Goal: Transaction & Acquisition: Book appointment/travel/reservation

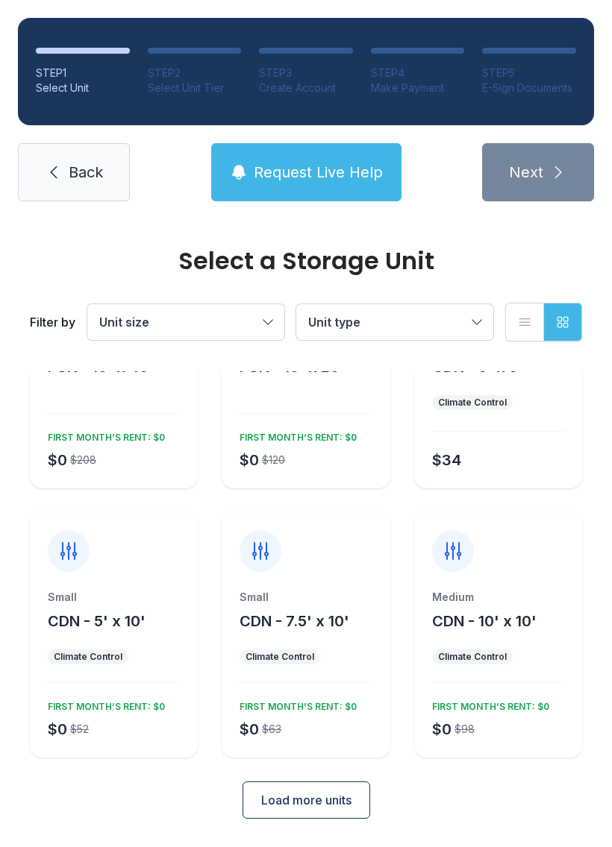
scroll to position [115, 0]
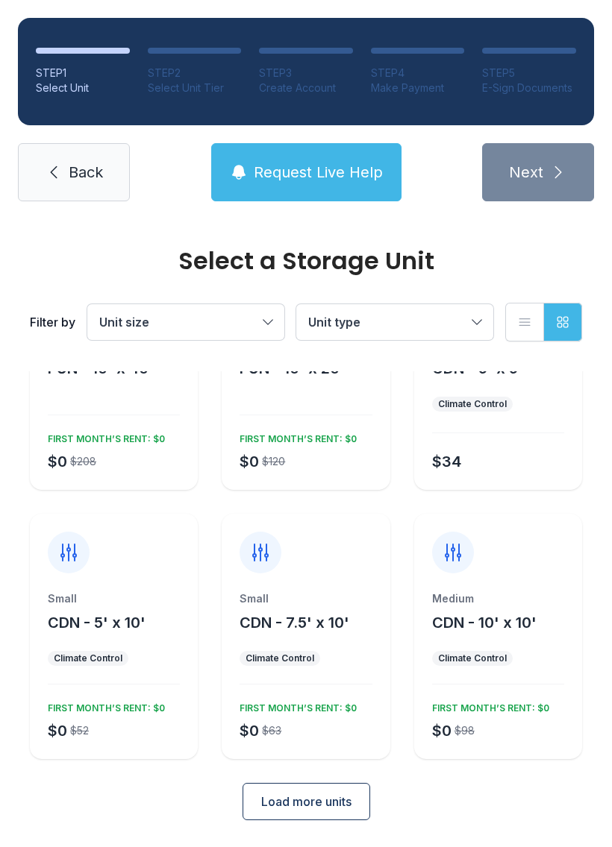
click at [63, 565] on div at bounding box center [69, 553] width 42 height 42
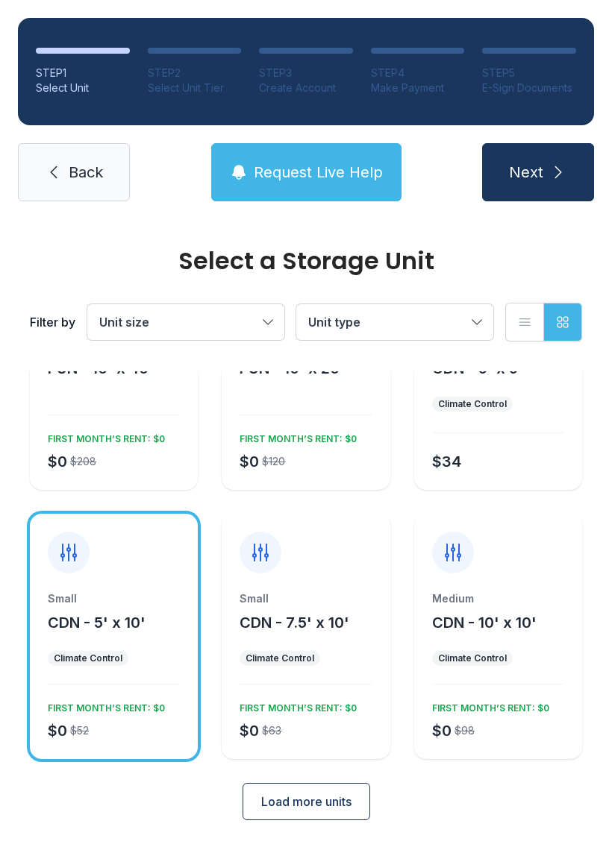
click at [532, 151] on button "Next" at bounding box center [538, 172] width 112 height 58
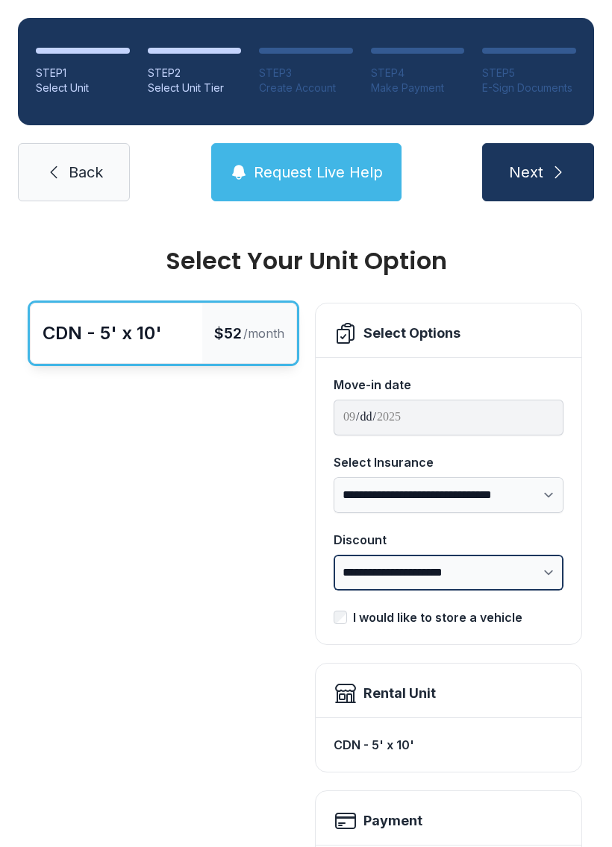
click at [524, 555] on select "**********" at bounding box center [448, 573] width 230 height 36
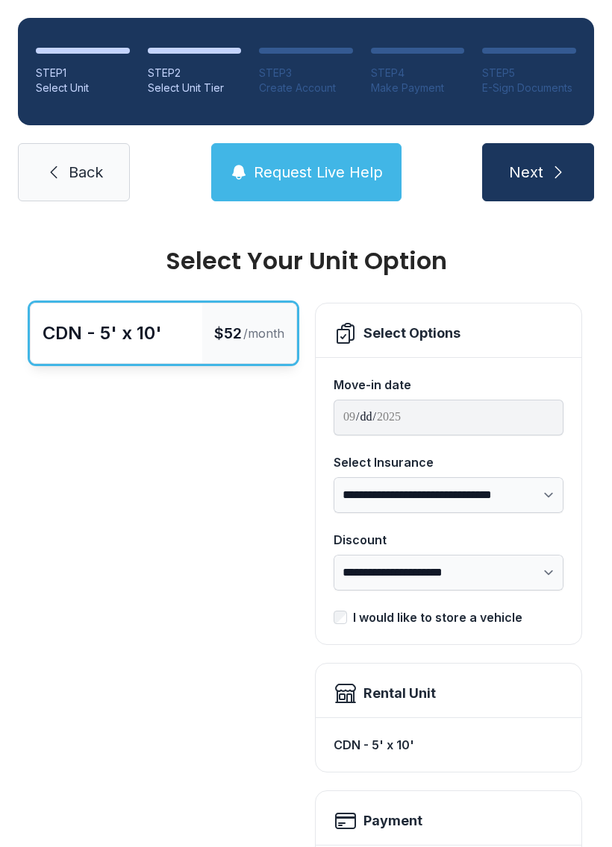
click at [485, 609] on div "I would like to store a vehicle" at bounding box center [437, 618] width 169 height 18
click at [501, 609] on div "I would like to store a vehicle" at bounding box center [437, 618] width 169 height 18
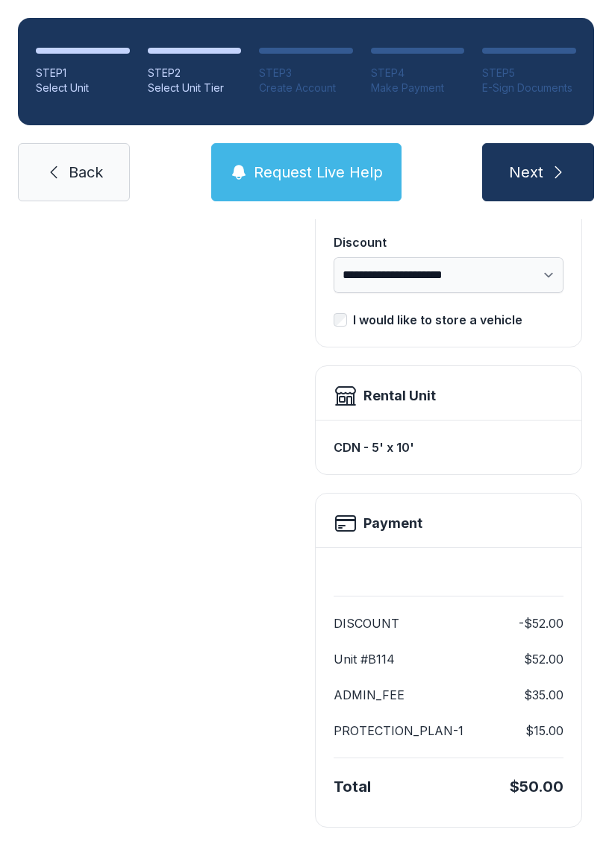
scroll to position [296, 0]
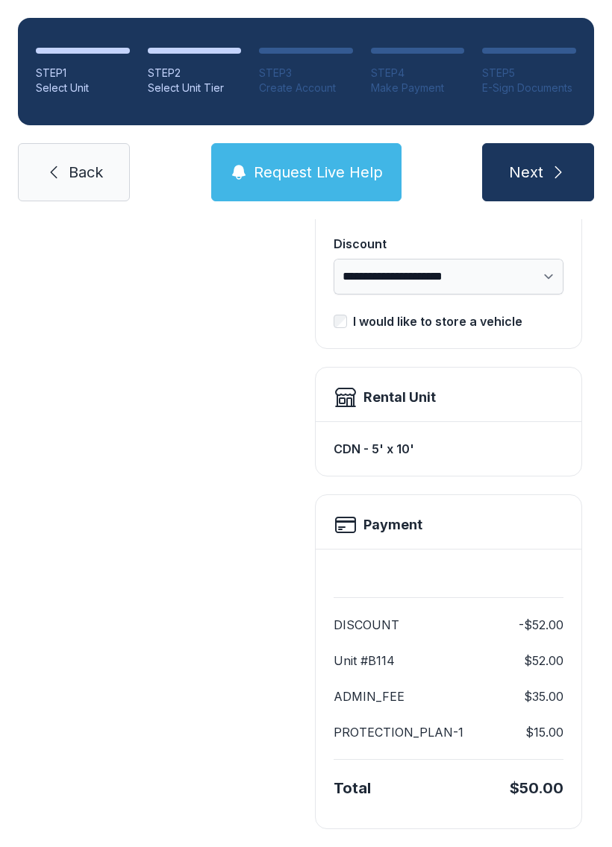
click at [559, 528] on div "Payment" at bounding box center [448, 525] width 230 height 24
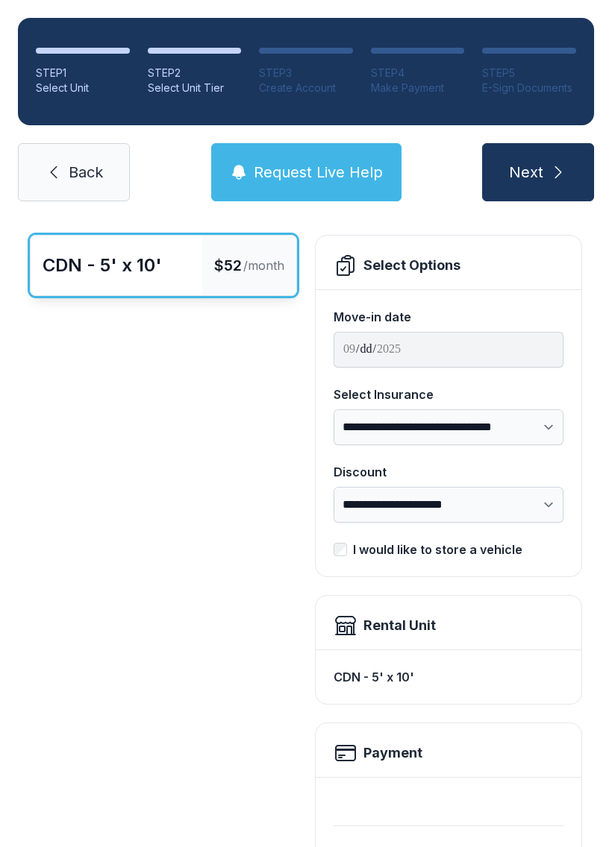
scroll to position [69, 0]
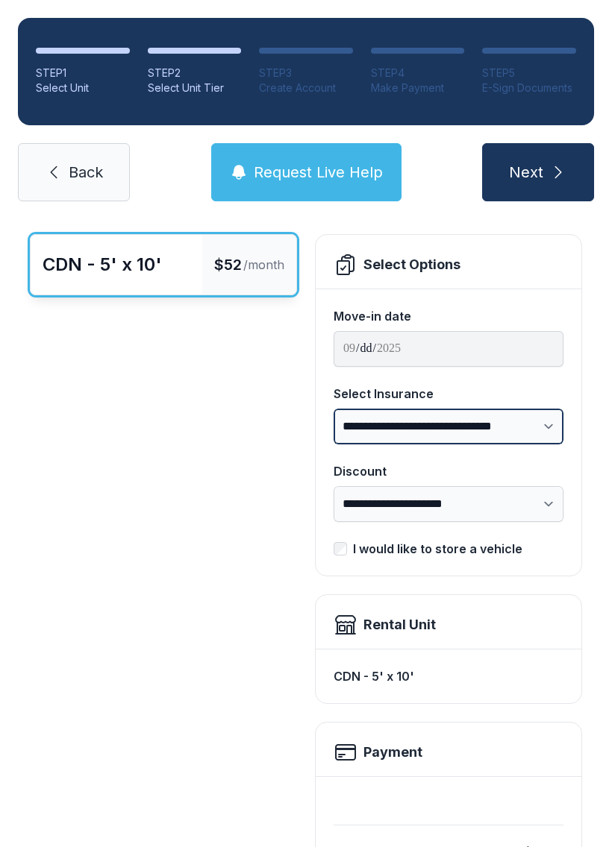
click at [529, 409] on select "**********" at bounding box center [448, 427] width 230 height 36
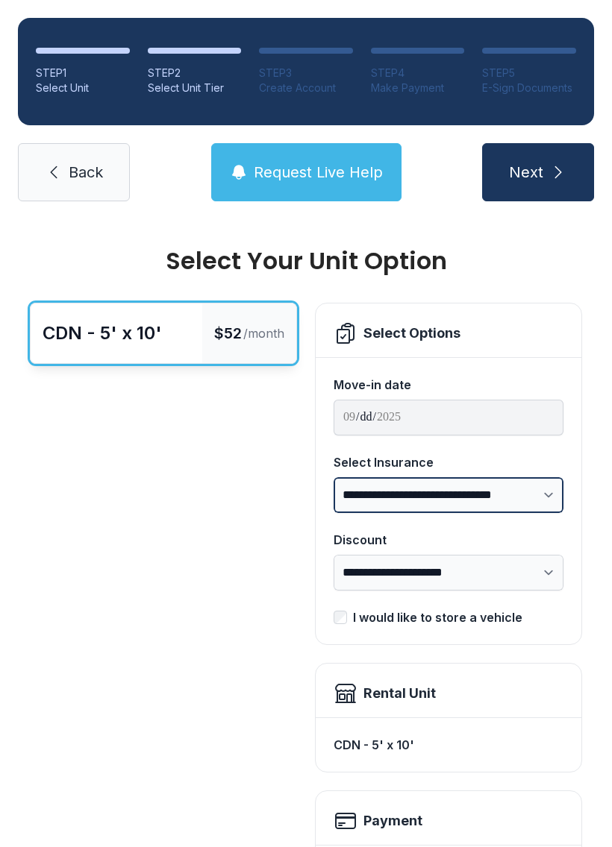
scroll to position [0, 0]
click at [98, 179] on span "Back" at bounding box center [86, 172] width 34 height 21
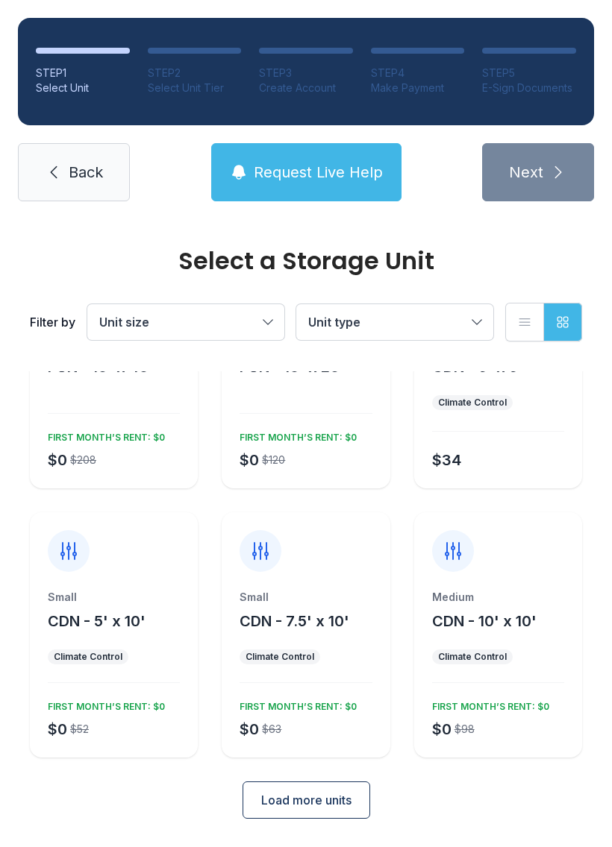
scroll to position [115, 0]
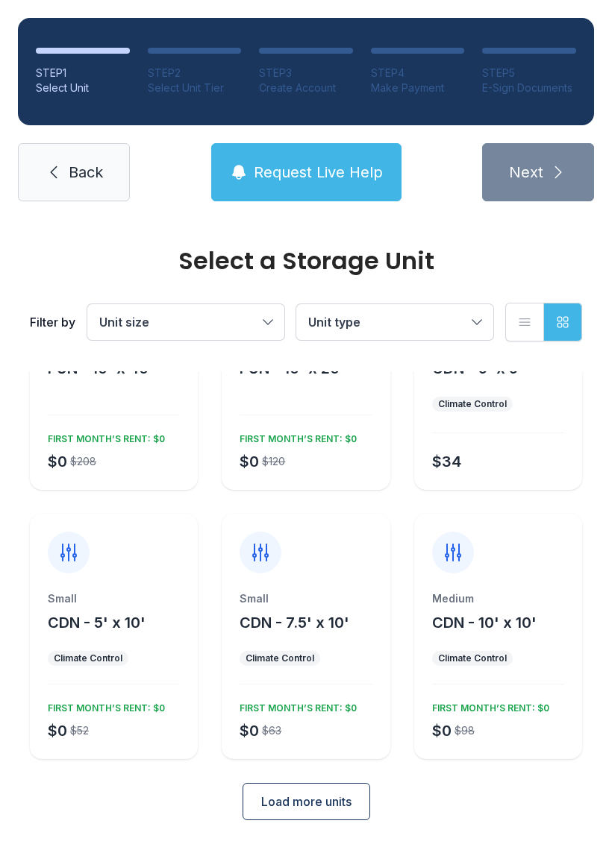
click at [321, 806] on span "Load more units" at bounding box center [306, 802] width 90 height 18
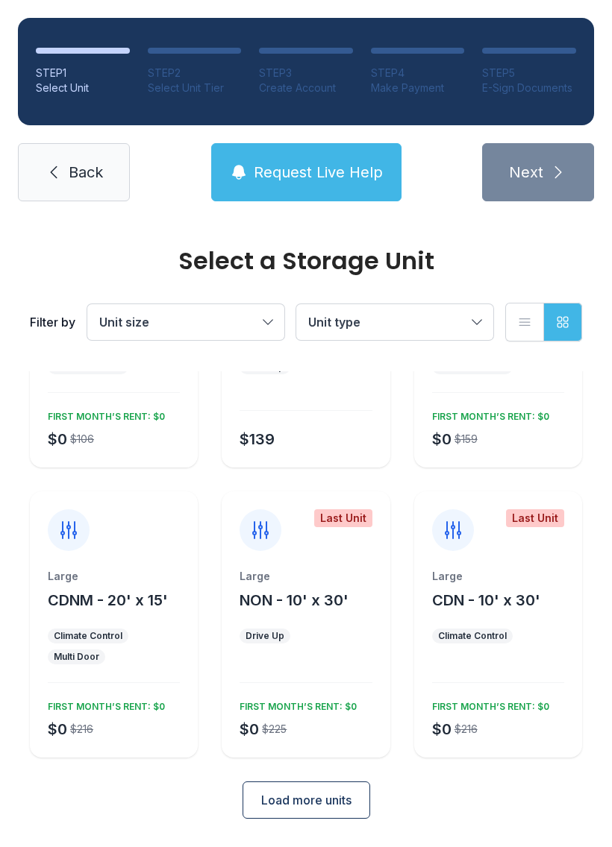
scroll to position [674, 0]
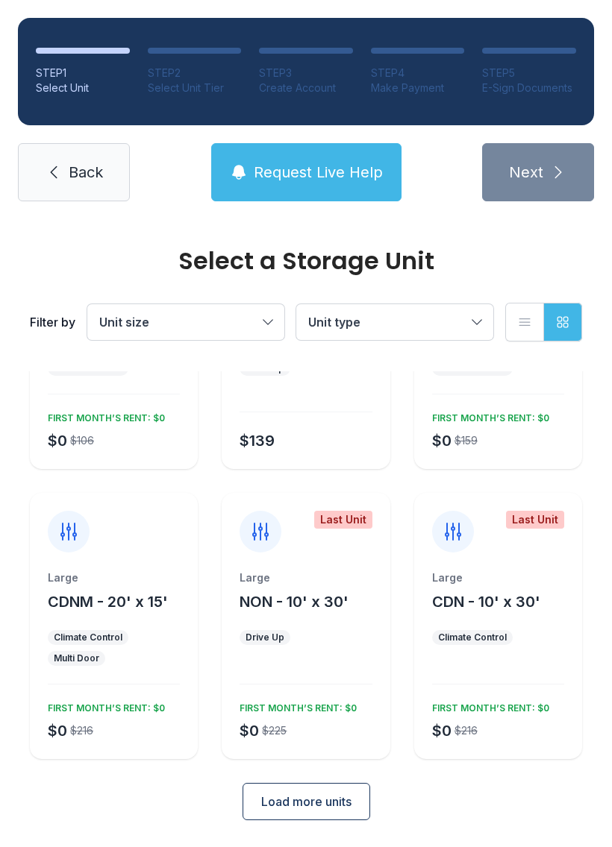
click at [298, 660] on div "Large NON - 10' x 30' Drive Up $0 $225 FIRST MONTH’S RENT: $0" at bounding box center [305, 664] width 168 height 189
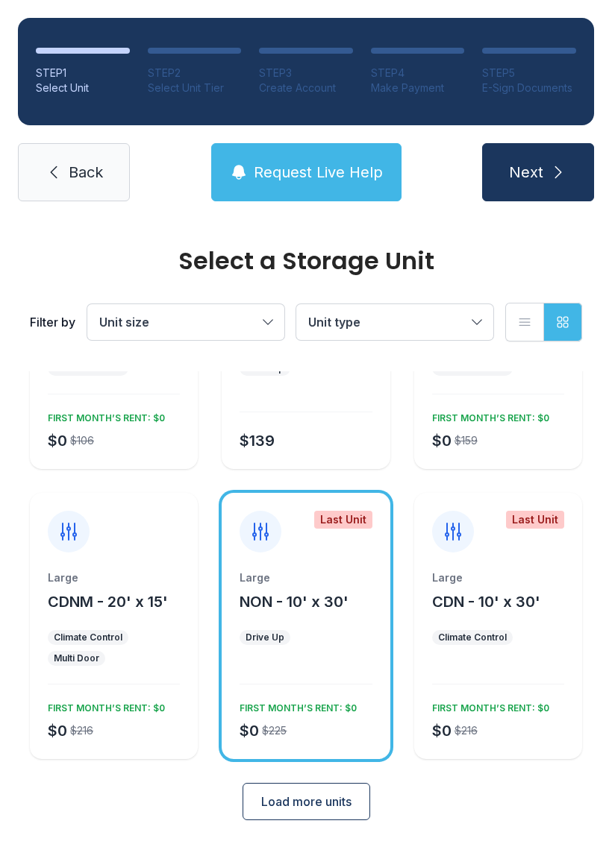
click at [335, 808] on span "Load more units" at bounding box center [306, 802] width 90 height 18
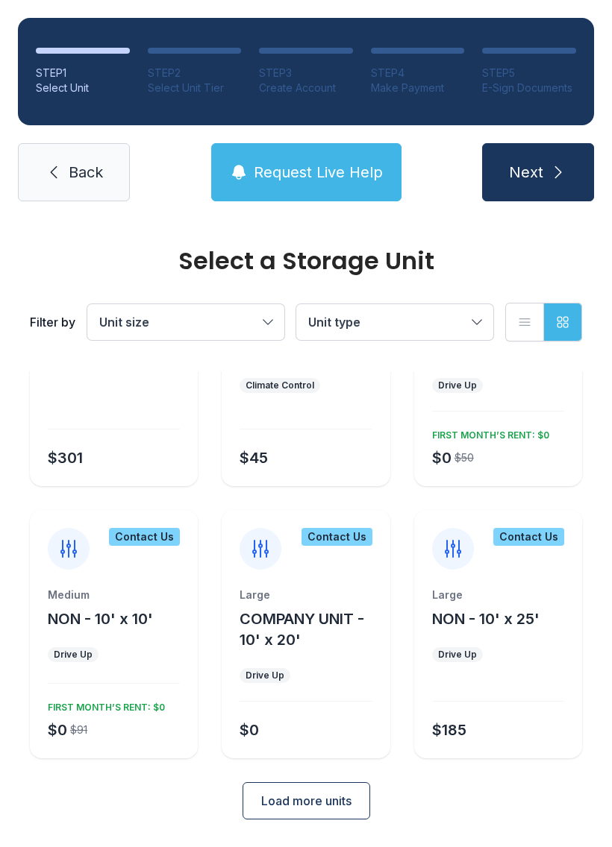
scroll to position [1216, 0]
click at [313, 808] on span "Load more units" at bounding box center [306, 802] width 90 height 18
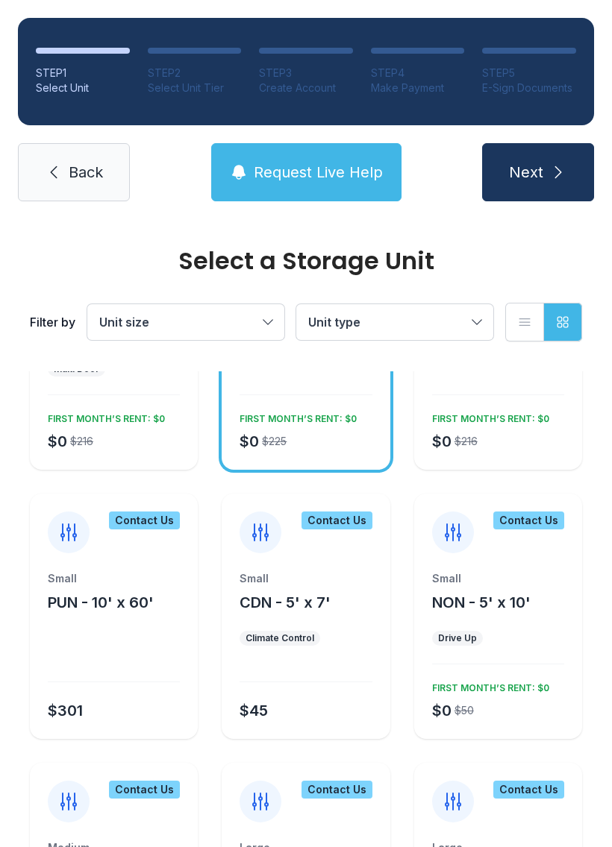
scroll to position [961, 0]
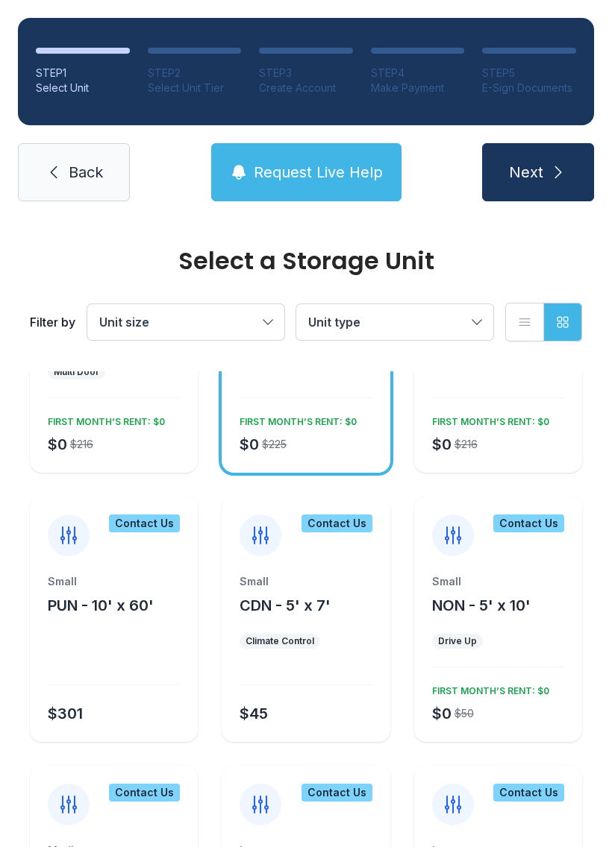
click at [520, 652] on div "Small NON - 5' x 10' Drive Up $0 $50 FIRST MONTH’S RENT: $0" at bounding box center [498, 658] width 168 height 168
click at [494, 577] on div "Small" at bounding box center [498, 581] width 132 height 15
click at [529, 574] on div "Small" at bounding box center [498, 581] width 132 height 15
click at [483, 542] on div "Contact Us" at bounding box center [498, 527] width 168 height 60
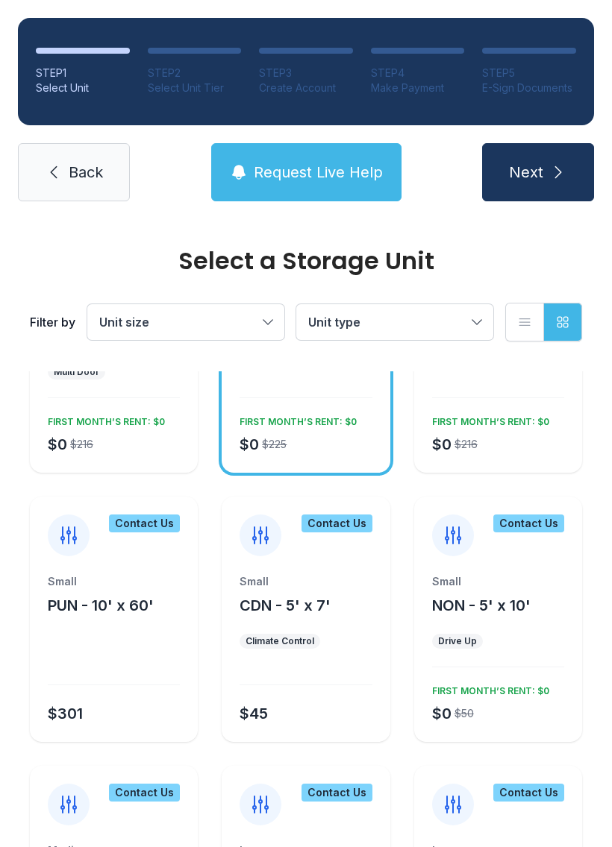
click at [338, 413] on div "FIRST MONTH’S RENT: $0" at bounding box center [294, 419] width 123 height 18
click at [518, 656] on div "Small NON - 5' x 10' Drive Up $0 $50 FIRST MONTH’S RENT: $0" at bounding box center [498, 658] width 168 height 168
click at [463, 708] on div "$50" at bounding box center [463, 713] width 19 height 15
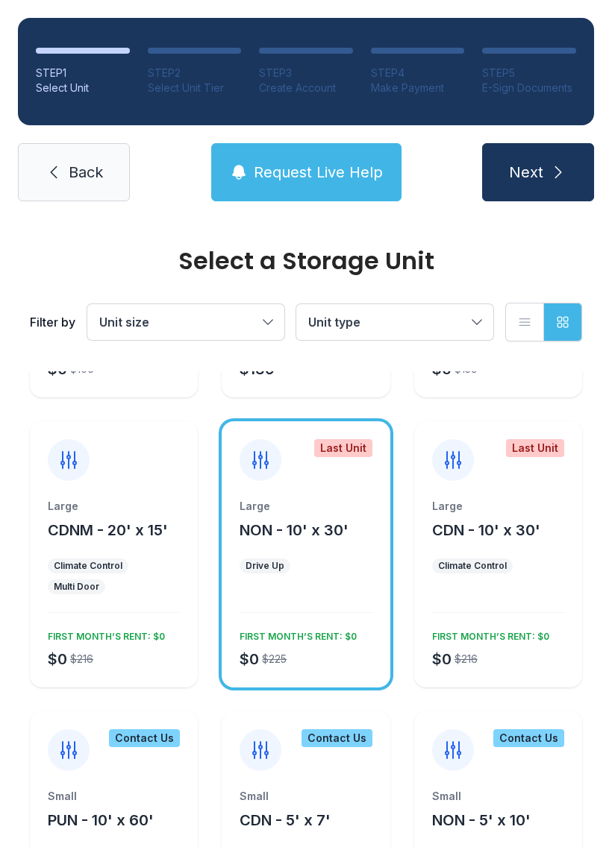
scroll to position [745, 0]
click at [505, 614] on div "Large CDN - 10' x 30' Climate Control $0 $216 FIRST MONTH’S RENT: $0" at bounding box center [498, 594] width 168 height 189
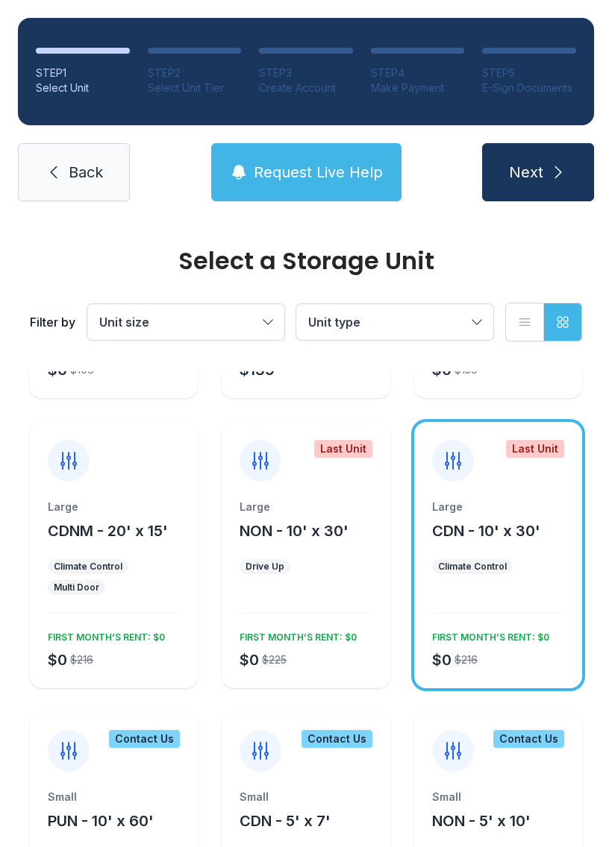
click at [512, 803] on div "Small" at bounding box center [498, 797] width 132 height 15
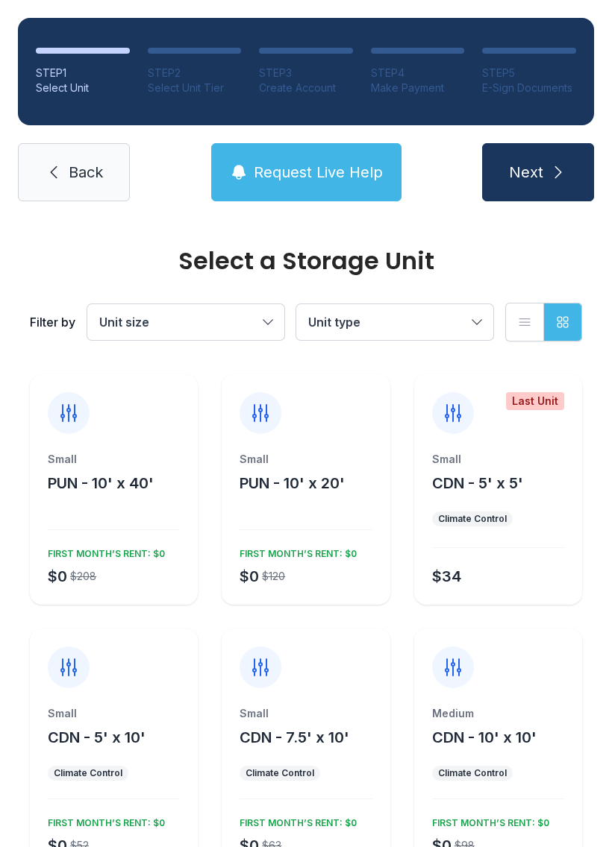
scroll to position [0, 0]
click at [90, 161] on link "Back" at bounding box center [74, 172] width 112 height 58
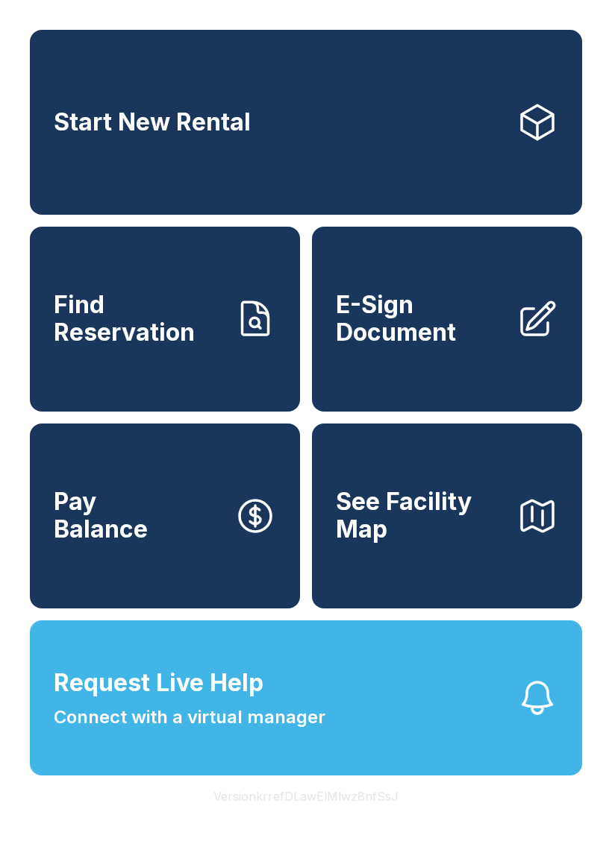
click at [480, 123] on link "Start New Rental" at bounding box center [306, 122] width 552 height 185
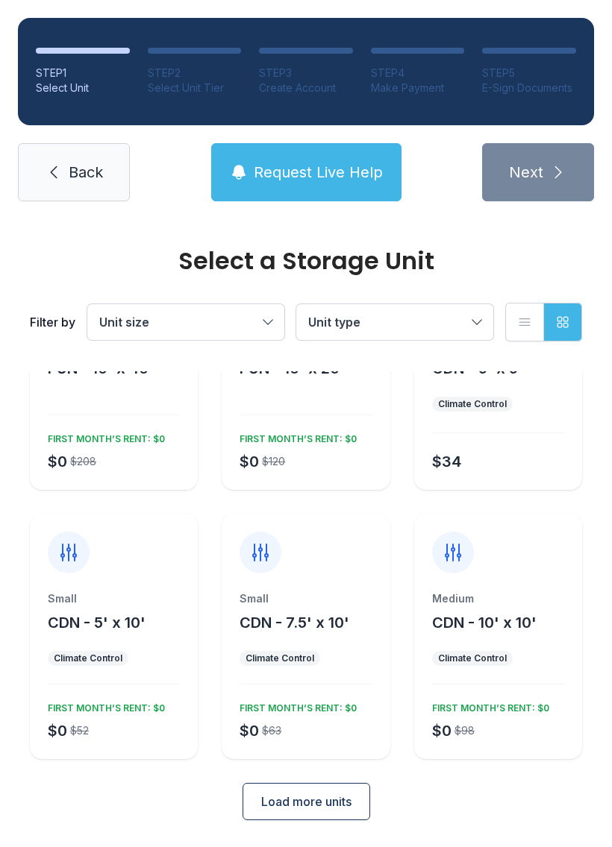
click at [342, 794] on span "Load more units" at bounding box center [306, 802] width 90 height 18
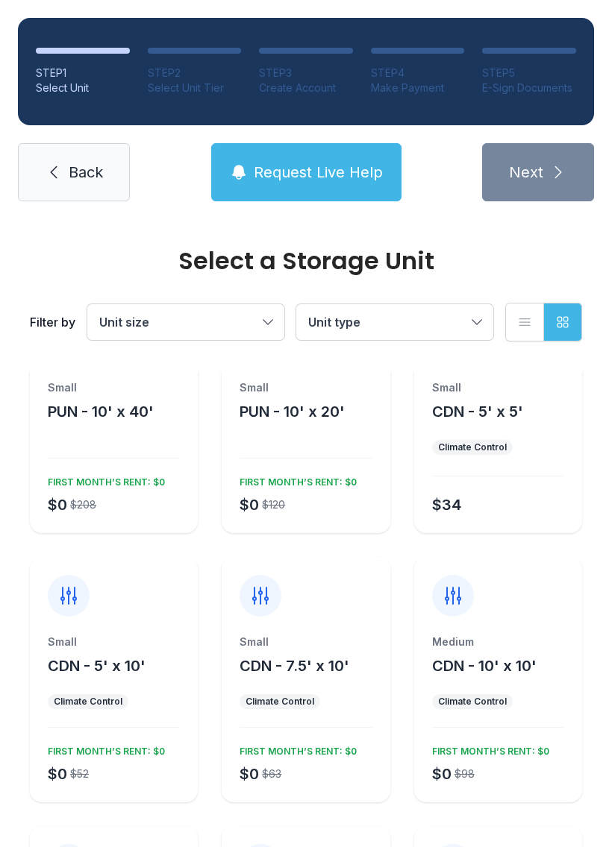
scroll to position [75, 0]
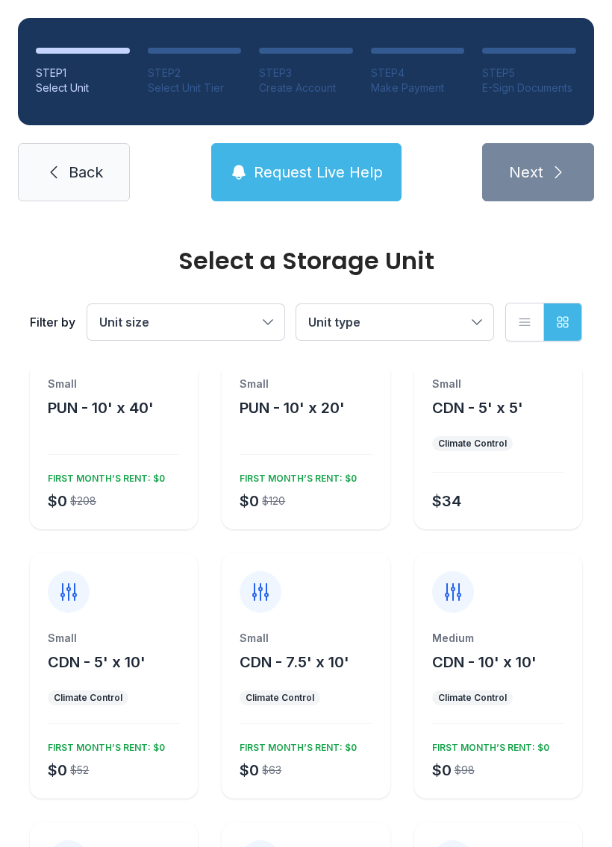
click at [439, 307] on button "Unit type" at bounding box center [394, 322] width 197 height 36
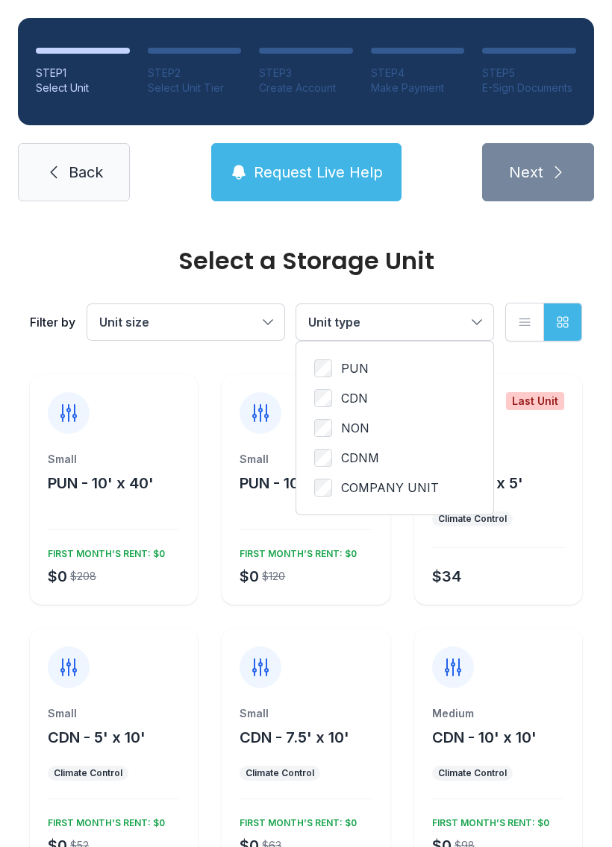
scroll to position [0, 0]
click at [238, 312] on button "Unit size" at bounding box center [185, 322] width 197 height 36
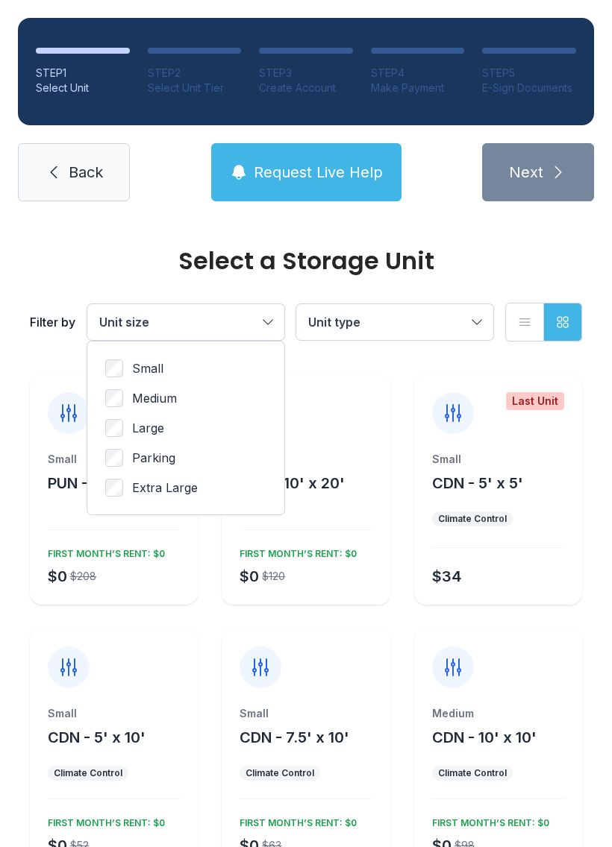
click at [117, 351] on div "Small Medium Large Parking Extra Large" at bounding box center [185, 428] width 197 height 173
click at [131, 361] on label "Small" at bounding box center [185, 368] width 161 height 18
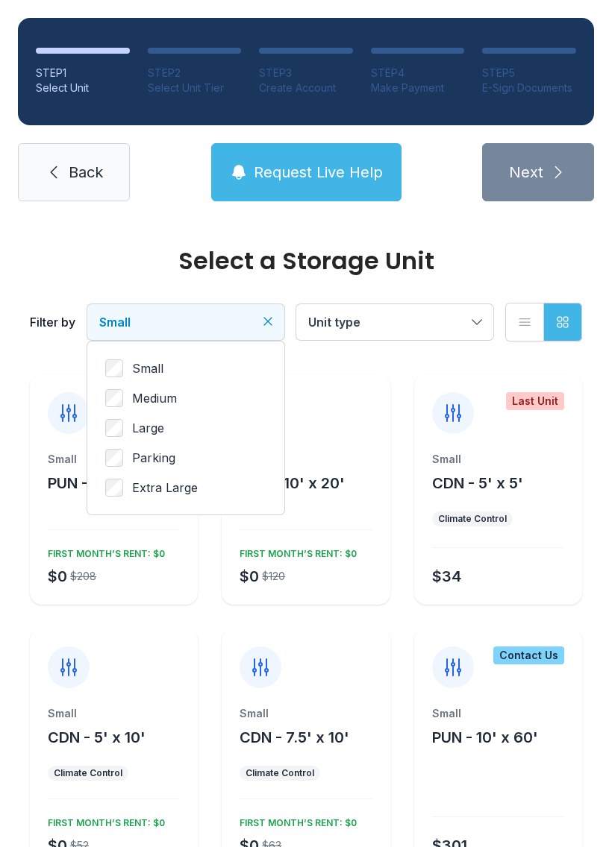
click at [569, 317] on icon "button" at bounding box center [562, 322] width 15 height 15
click at [564, 321] on icon "button" at bounding box center [562, 322] width 10 height 10
click at [508, 312] on button "List view" at bounding box center [524, 322] width 39 height 39
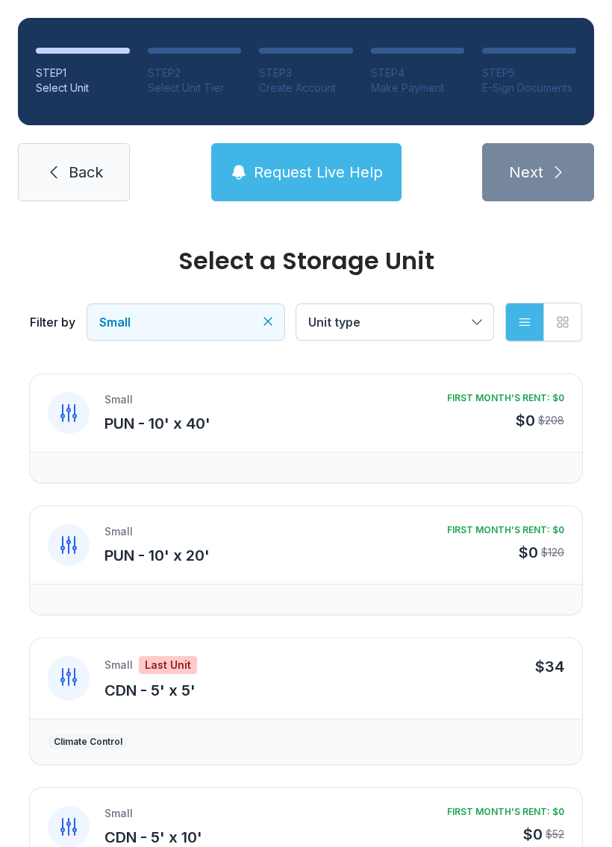
click at [368, 163] on span "Request Live Help" at bounding box center [318, 172] width 129 height 21
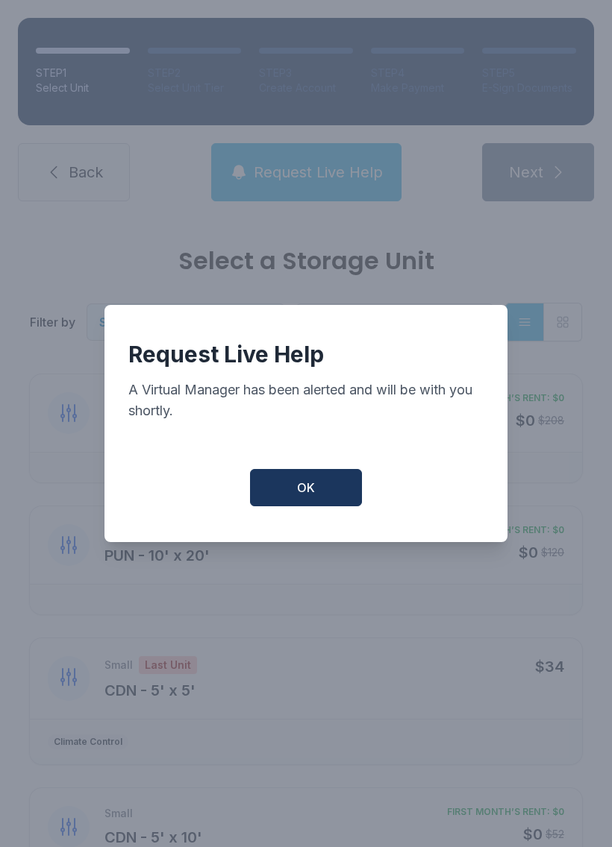
click at [328, 493] on button "OK" at bounding box center [306, 487] width 112 height 37
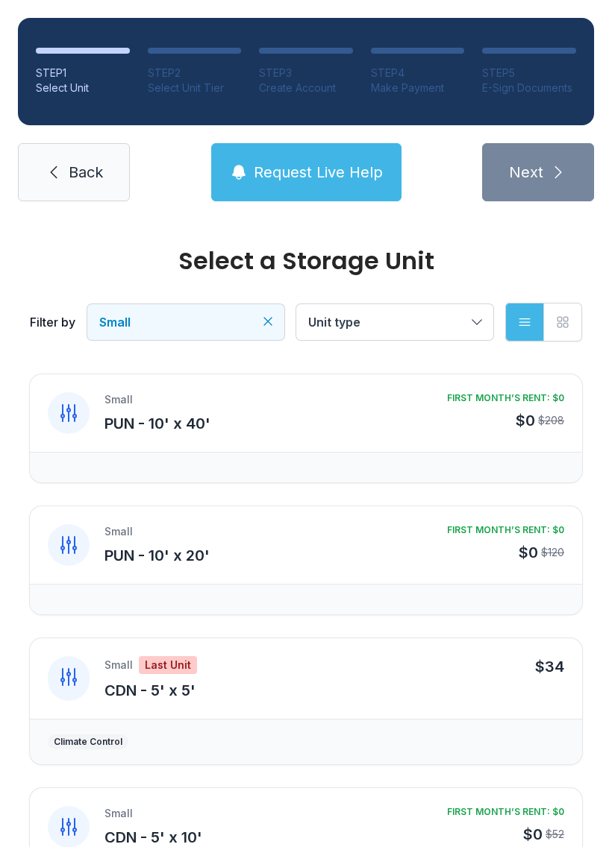
click at [307, 155] on button "Request Live Help" at bounding box center [306, 172] width 190 height 58
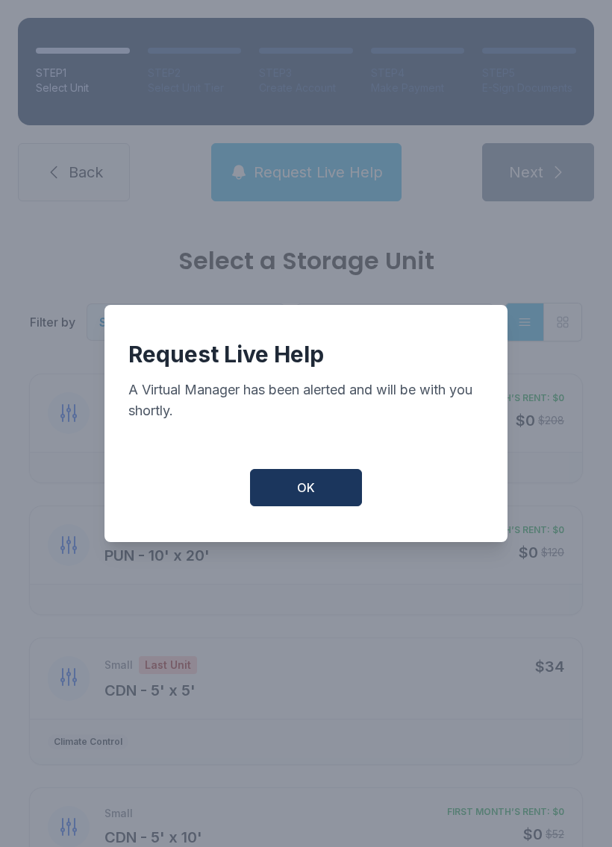
click at [341, 497] on button "OK" at bounding box center [306, 487] width 112 height 37
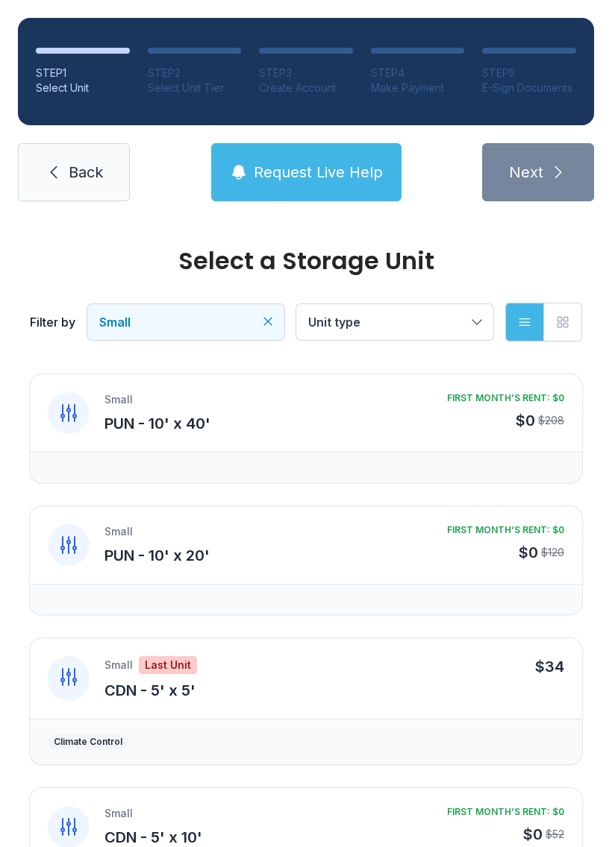
click at [110, 157] on link "Back" at bounding box center [74, 172] width 112 height 58
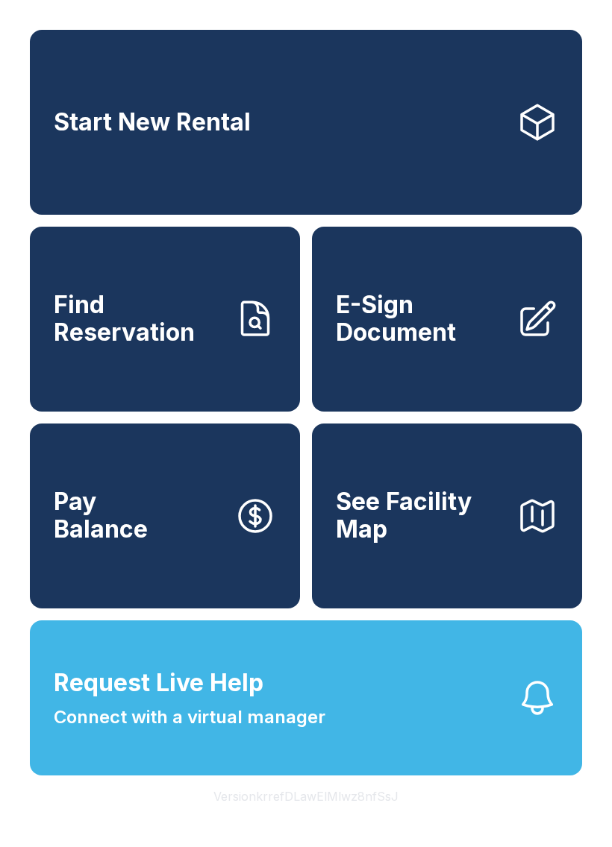
click at [525, 537] on icon "button" at bounding box center [537, 516] width 42 height 42
